Goal: Information Seeking & Learning: Learn about a topic

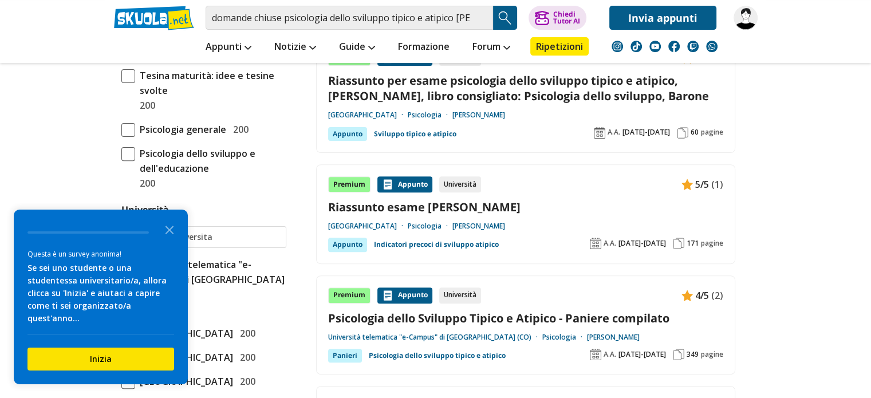
scroll to position [388, 0]
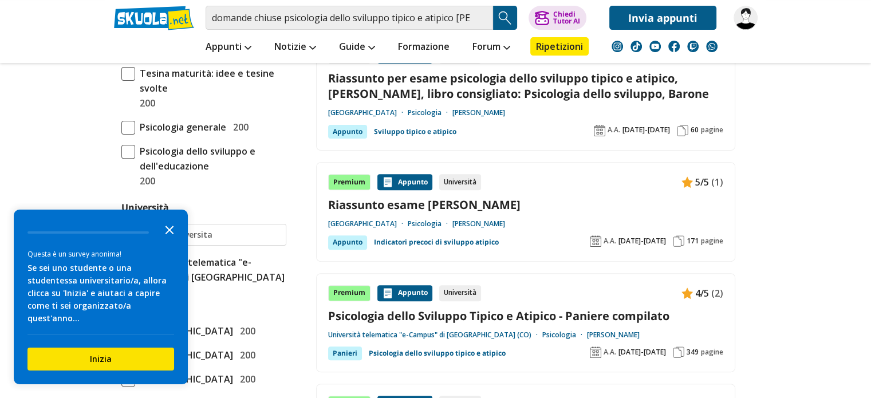
click at [168, 234] on polygon "Close the survey" at bounding box center [170, 230] width 9 height 9
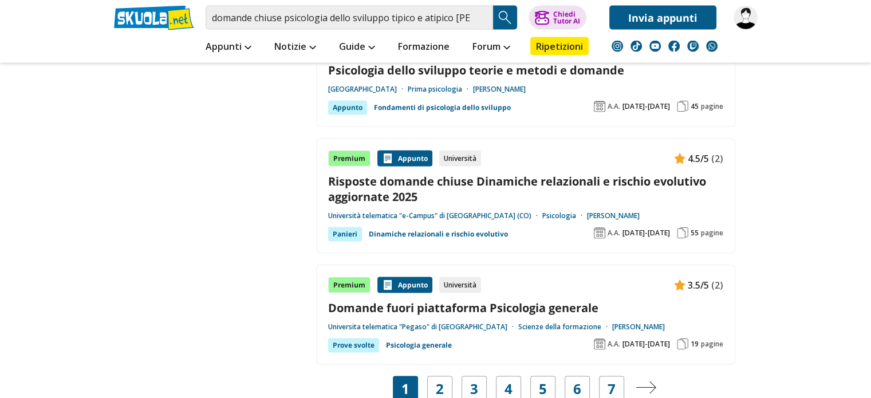
scroll to position [2262, 0]
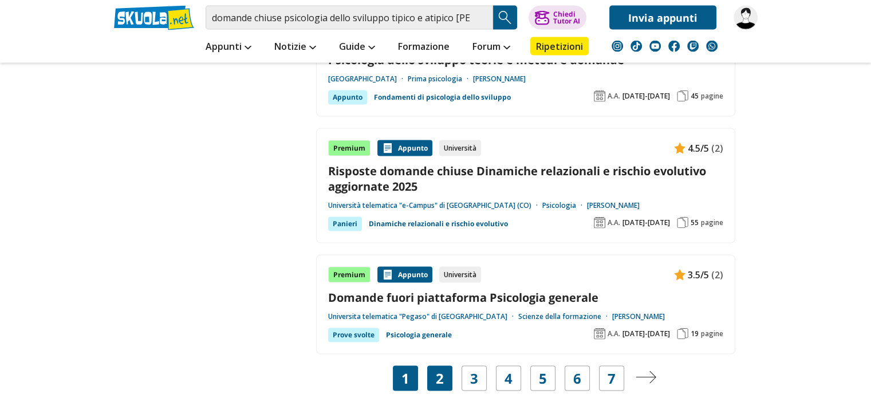
click at [433, 366] on div "2" at bounding box center [439, 378] width 25 height 25
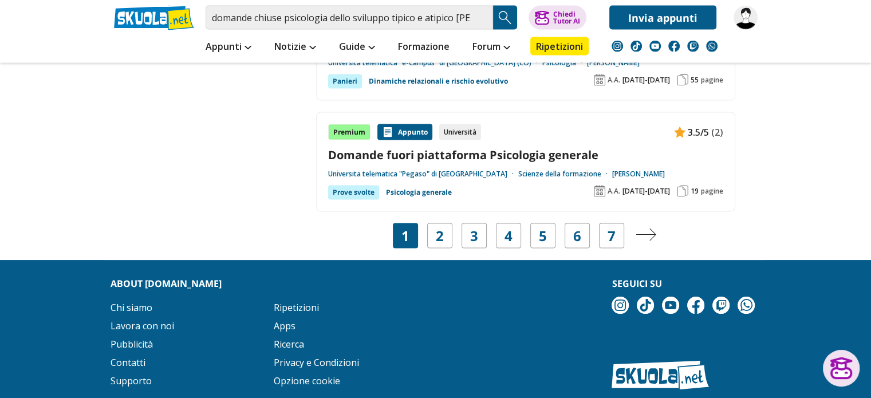
scroll to position [2404, 0]
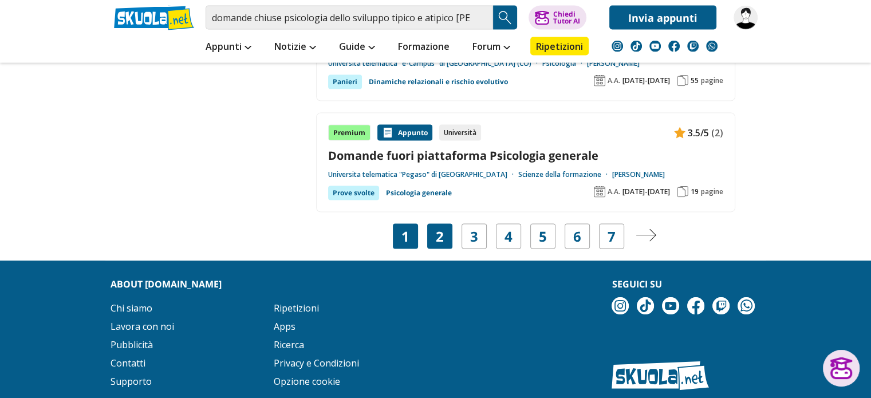
click at [430, 224] on div "2" at bounding box center [439, 236] width 25 height 25
click at [438, 229] on link "2" at bounding box center [440, 237] width 8 height 16
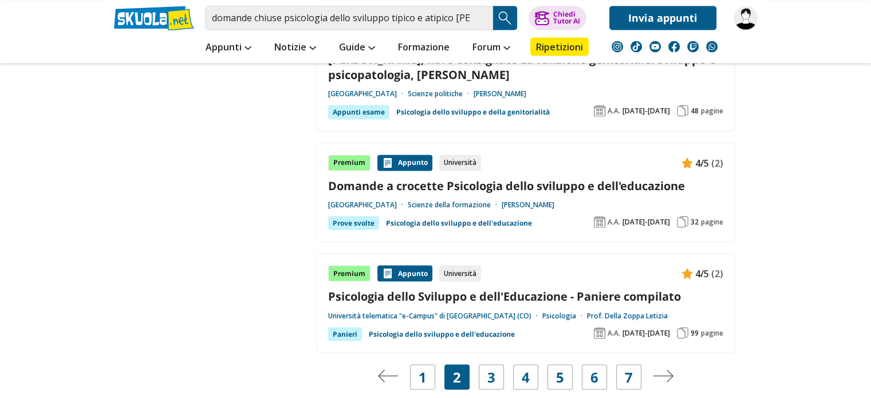
scroll to position [2139, 0]
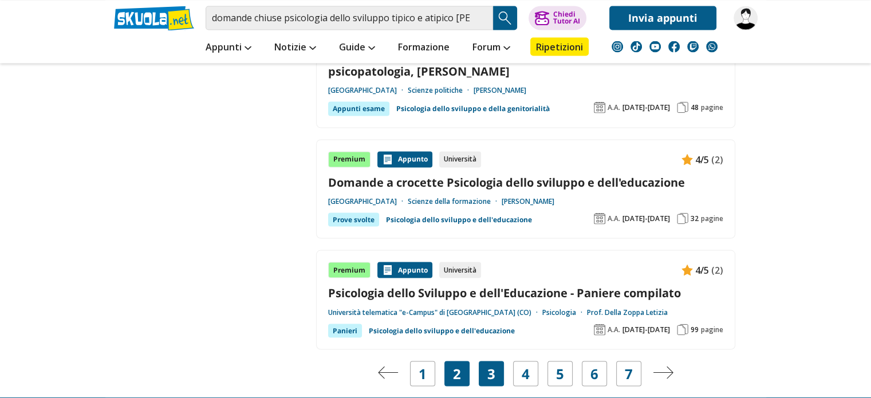
click at [495, 361] on div "3" at bounding box center [491, 373] width 25 height 25
click at [493, 366] on link "3" at bounding box center [492, 374] width 8 height 16
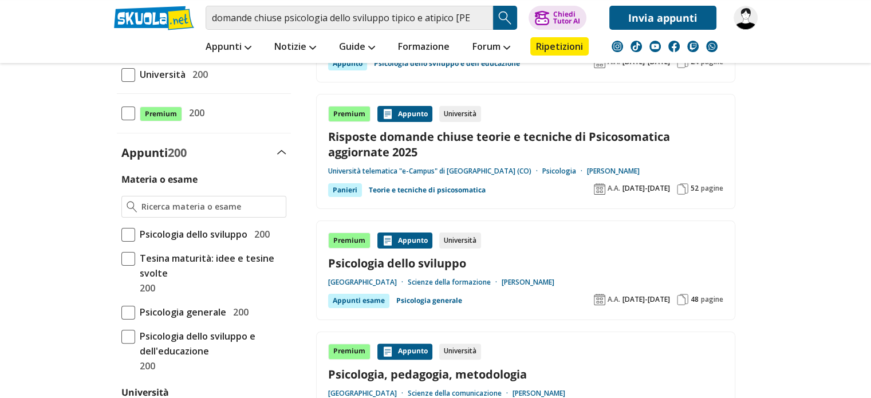
scroll to position [204, 0]
click at [547, 135] on link "Risposte domande chiuse teorie e tecniche di Psicosomatica aggiornate 2025" at bounding box center [525, 143] width 395 height 31
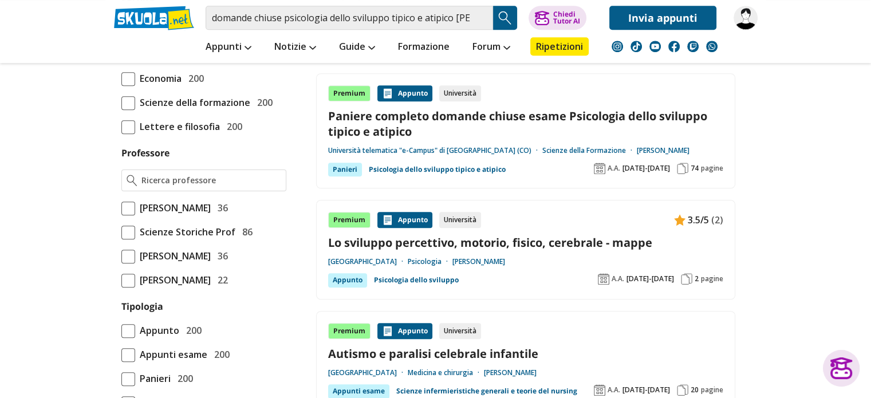
scroll to position [766, 0]
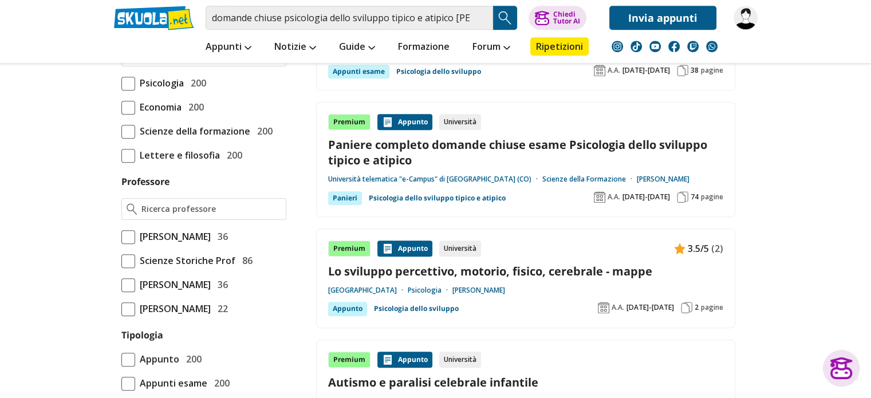
click at [642, 172] on div "Premium Appunto Università Paniere completo domande chiuse esame Psicologia del…" at bounding box center [525, 159] width 395 height 91
click at [637, 177] on link "Prof. Mazzocco Vilma Caterina" at bounding box center [663, 179] width 53 height 9
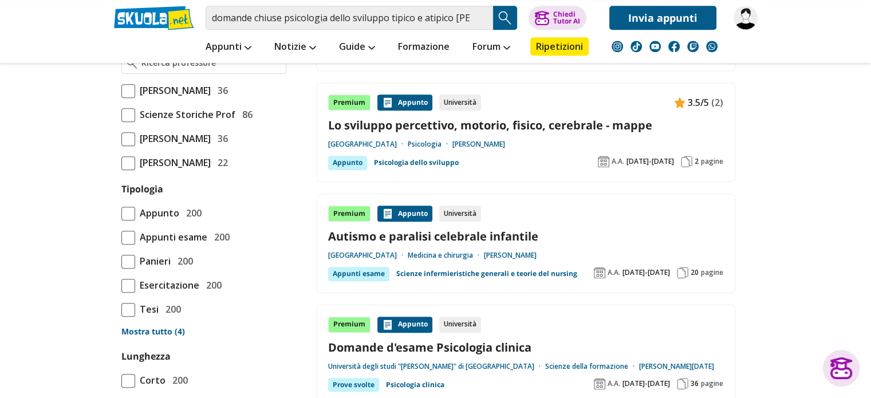
scroll to position [944, 0]
